Goal: Go to known website: Access a specific website the user already knows

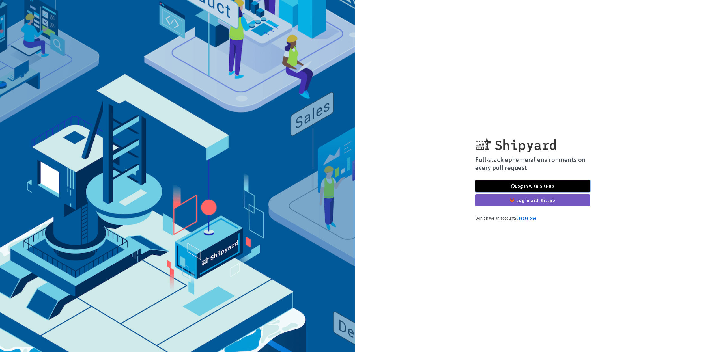
click at [531, 183] on link "Log in with GitHub" at bounding box center [532, 186] width 115 height 12
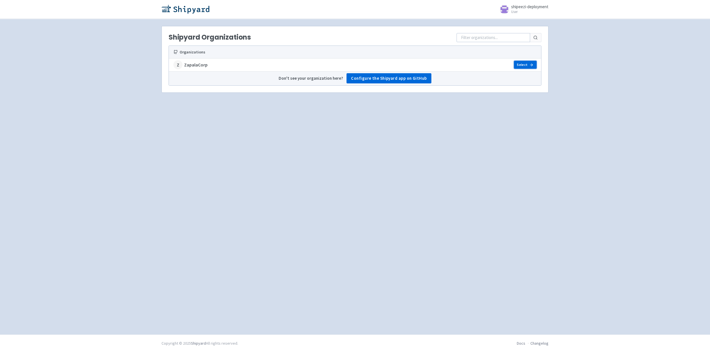
click at [524, 63] on link "Select" at bounding box center [525, 65] width 23 height 8
